Goal: Find specific page/section: Find specific page/section

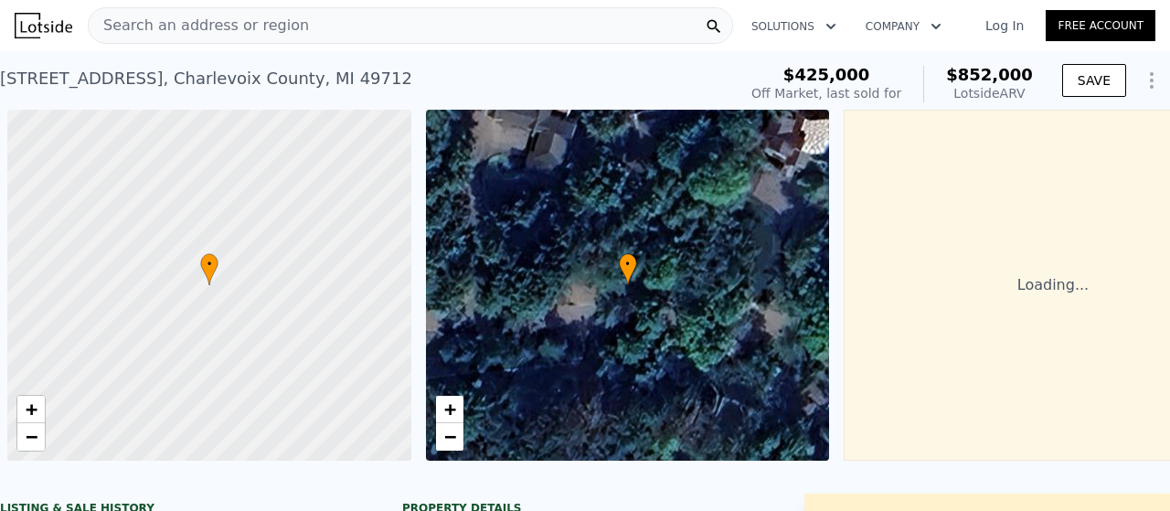
scroll to position [0, 7]
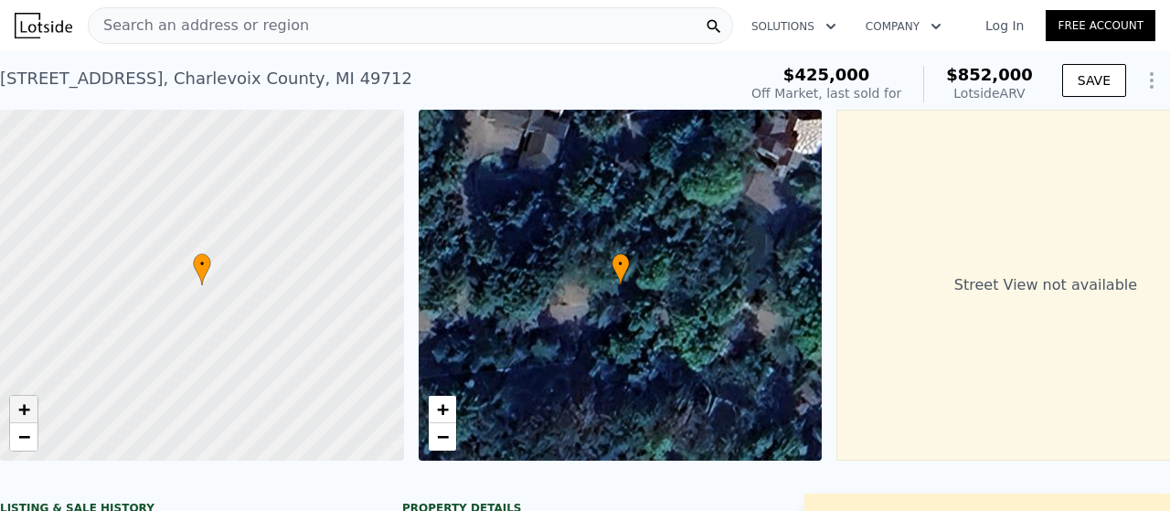
click at [31, 403] on link "+" at bounding box center [23, 409] width 27 height 27
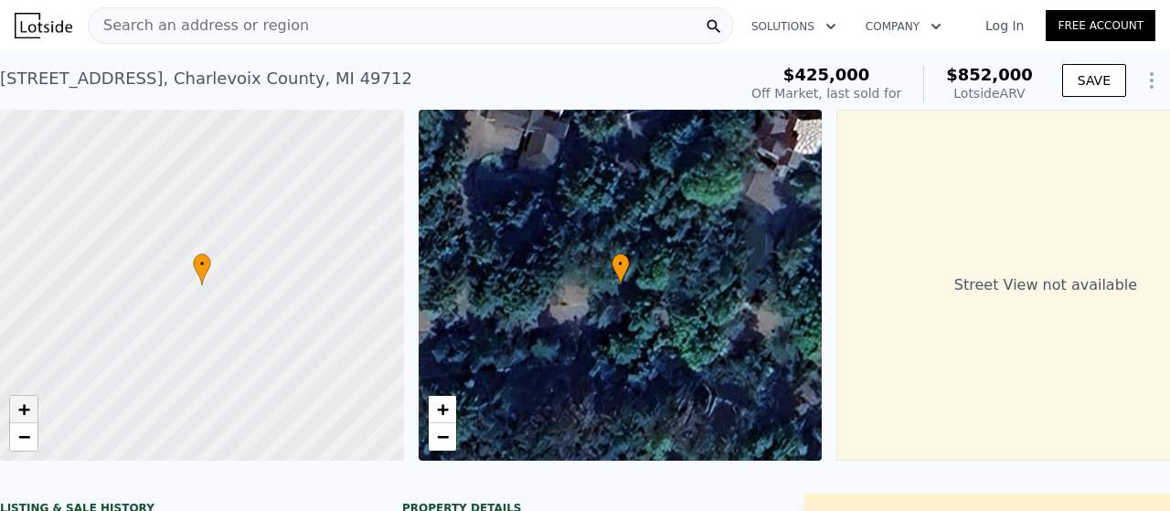
click at [31, 403] on link "+" at bounding box center [23, 409] width 27 height 27
drag, startPoint x: 227, startPoint y: 174, endPoint x: 235, endPoint y: 251, distance: 78.1
click at [235, 251] on div at bounding box center [202, 285] width 484 height 421
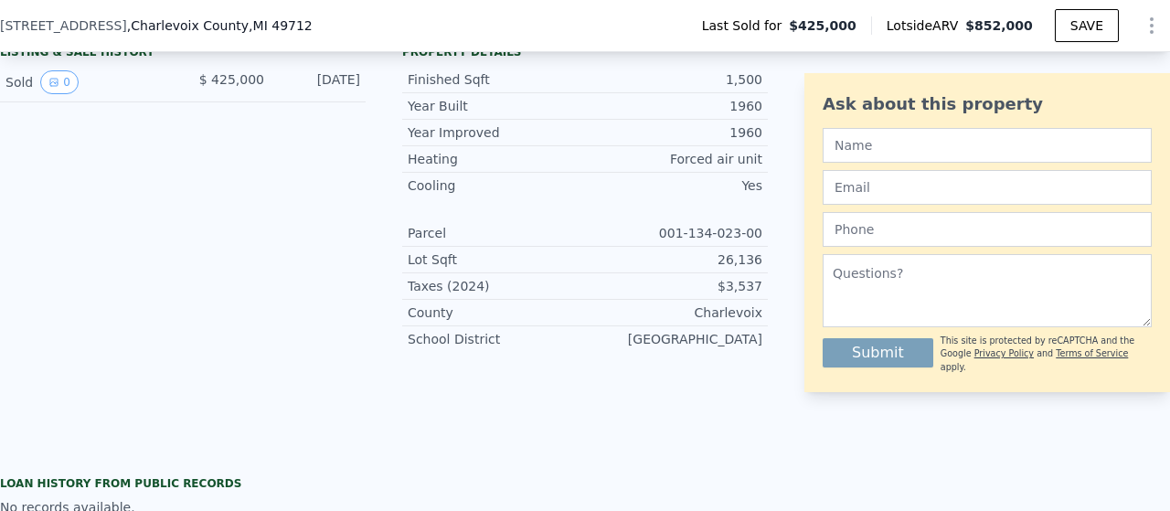
scroll to position [358, 0]
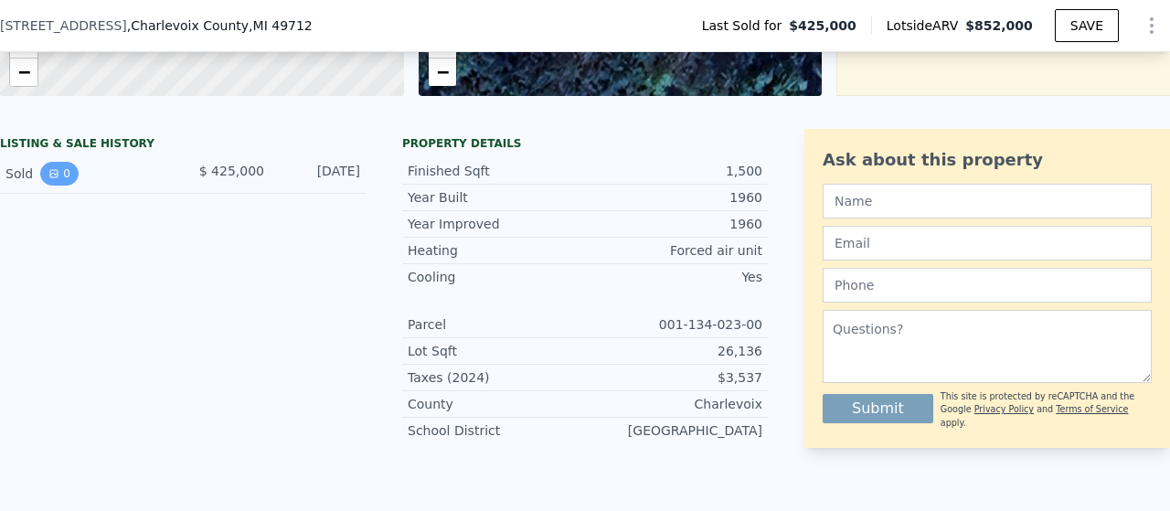
click at [62, 186] on button "0" at bounding box center [59, 174] width 38 height 24
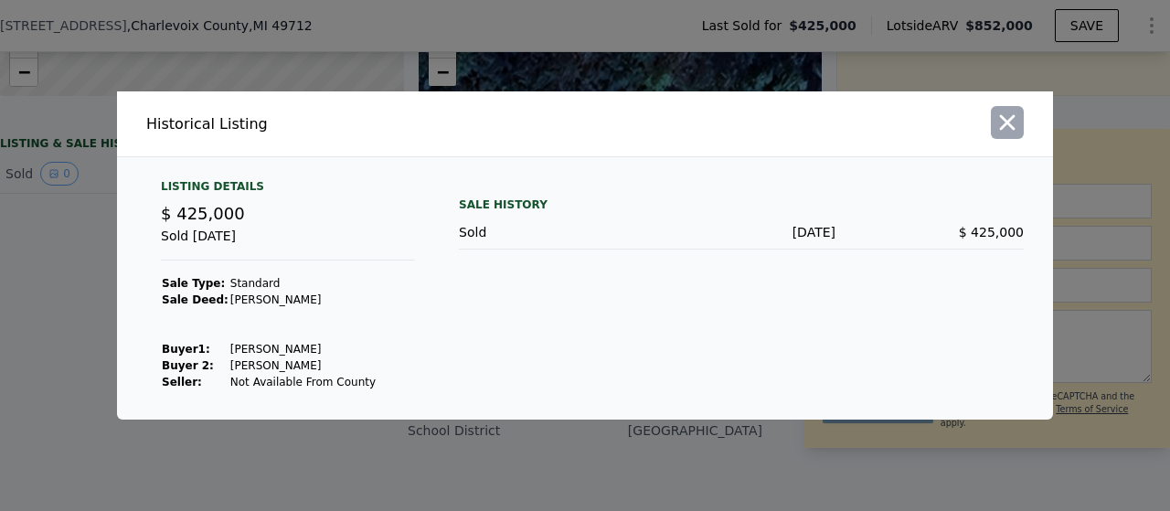
click at [1009, 125] on icon "button" at bounding box center [1008, 123] width 16 height 16
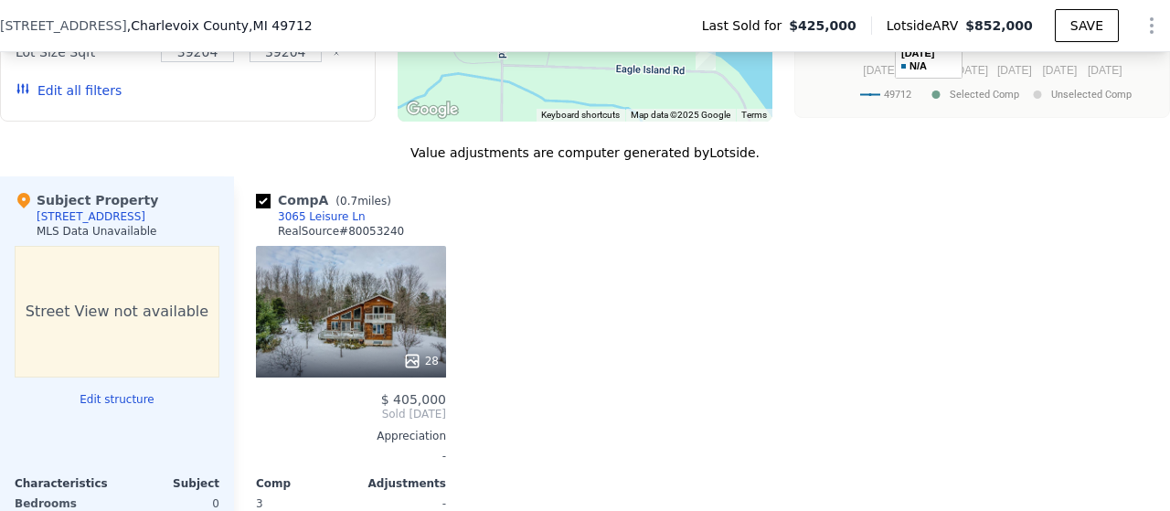
scroll to position [1638, 0]
